Goal: Transaction & Acquisition: Purchase product/service

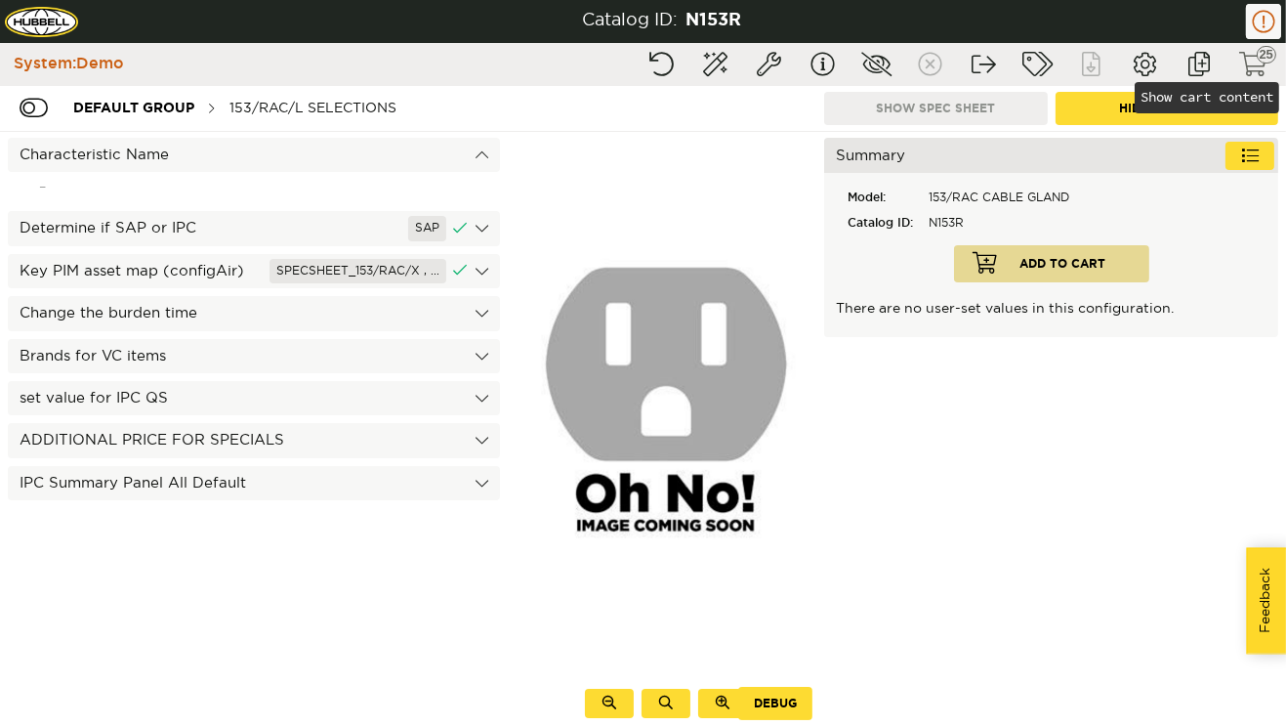
click at [1276, 66] on button "Show cart content" at bounding box center [1253, 64] width 49 height 35
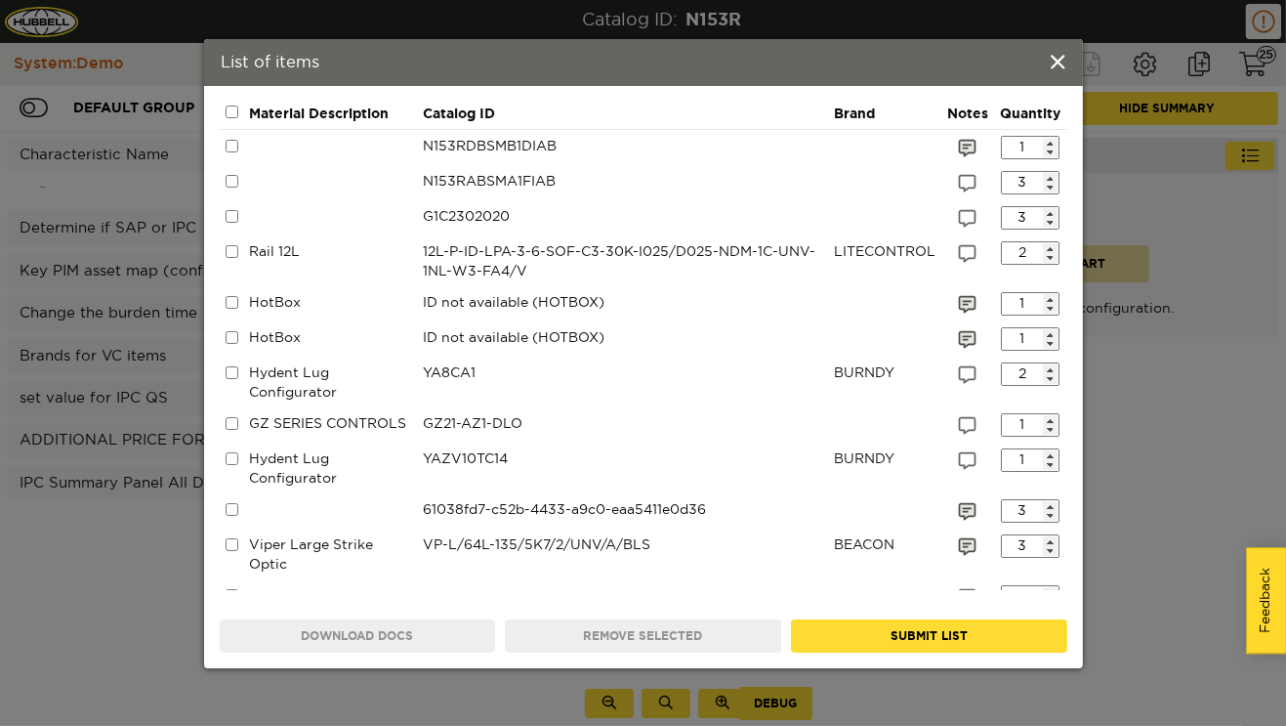
click at [1043, 140] on input "1" at bounding box center [1030, 147] width 59 height 23
type input "2"
click at [1036, 138] on input "2" at bounding box center [1030, 147] width 59 height 23
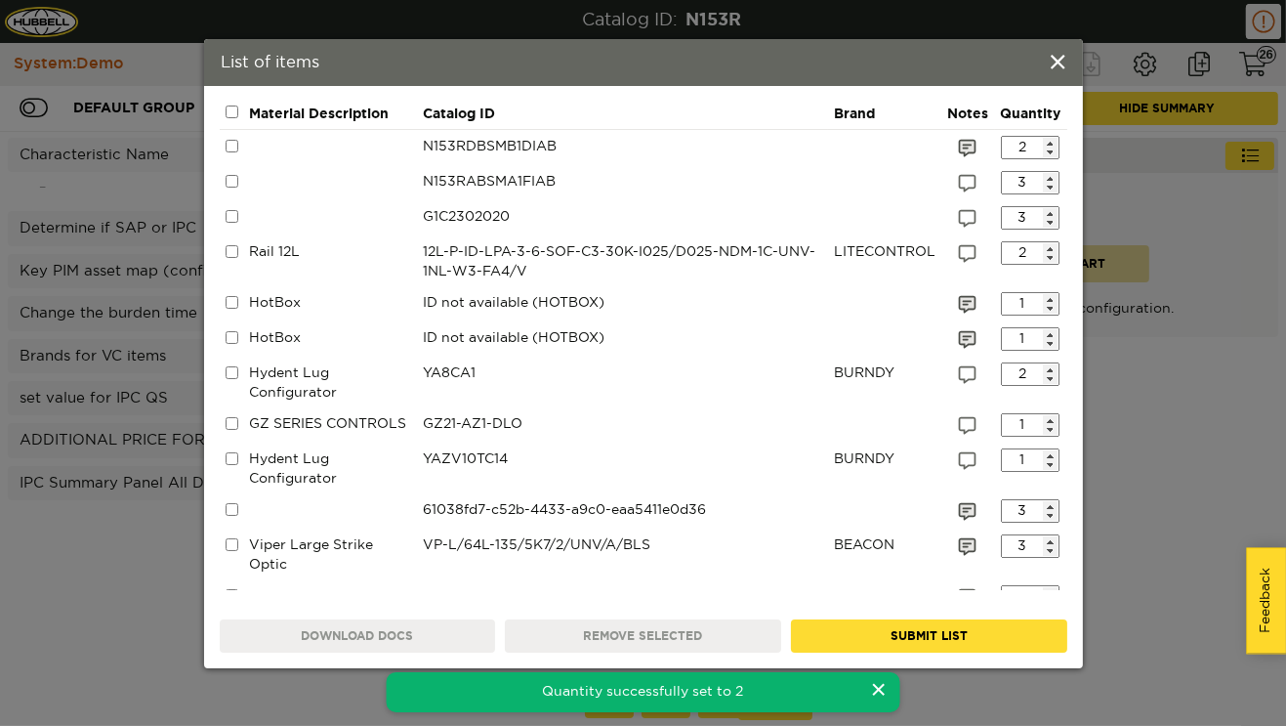
click at [1194, 223] on div "List of items Cart content Material Description Catalog ID Brand Notes Quantity…" at bounding box center [643, 363] width 1286 height 726
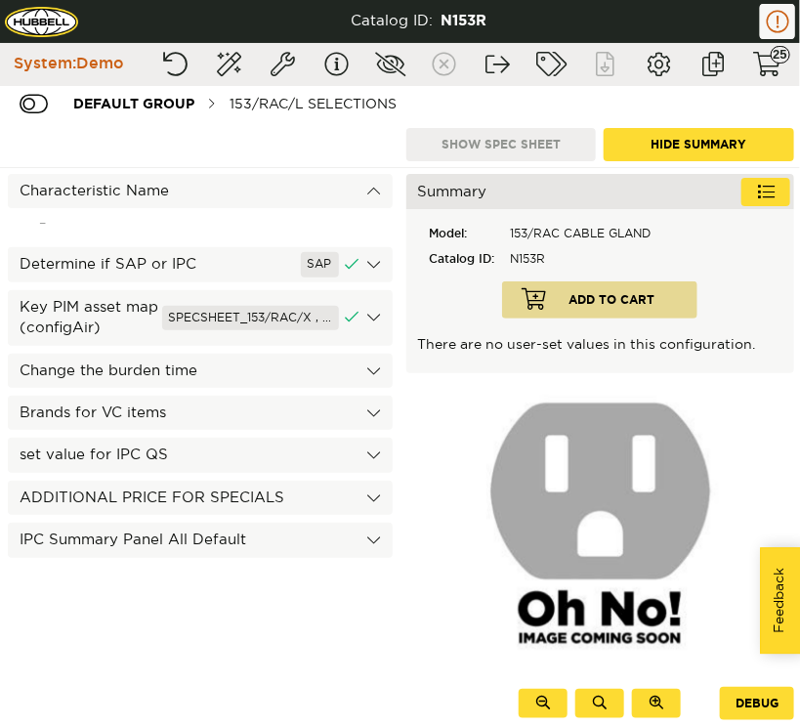
click at [228, 723] on div "Characteristic Name – Determine if SAP or IPC SAP Key PIM asset map (configAir)…" at bounding box center [200, 447] width 400 height 558
